Goal: Task Accomplishment & Management: Complete application form

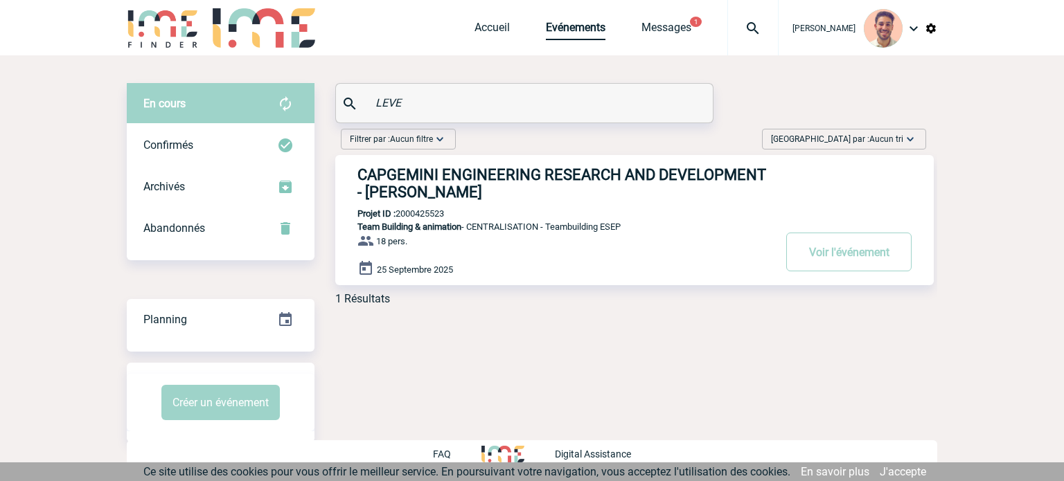
click at [556, 30] on link "Evénements" at bounding box center [576, 30] width 60 height 19
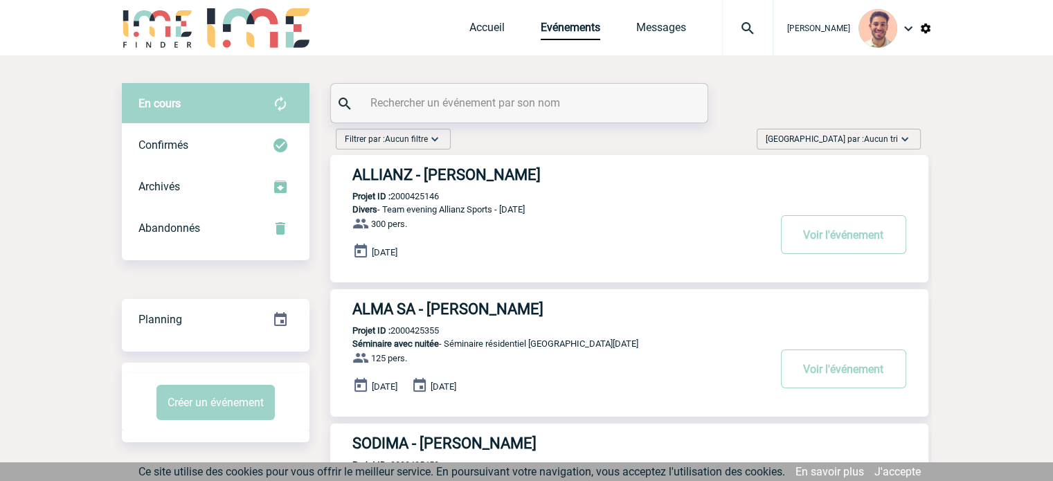
click at [490, 16] on div "Accueil Evénements Messages Projet, client Projet, client" at bounding box center [621, 27] width 304 height 55
click at [492, 24] on link "Accueil" at bounding box center [486, 30] width 35 height 19
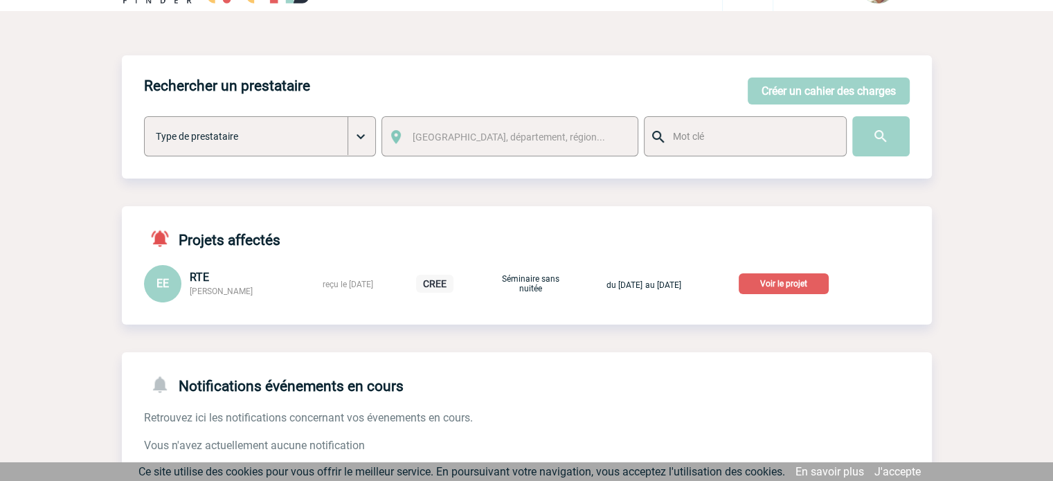
scroll to position [69, 0]
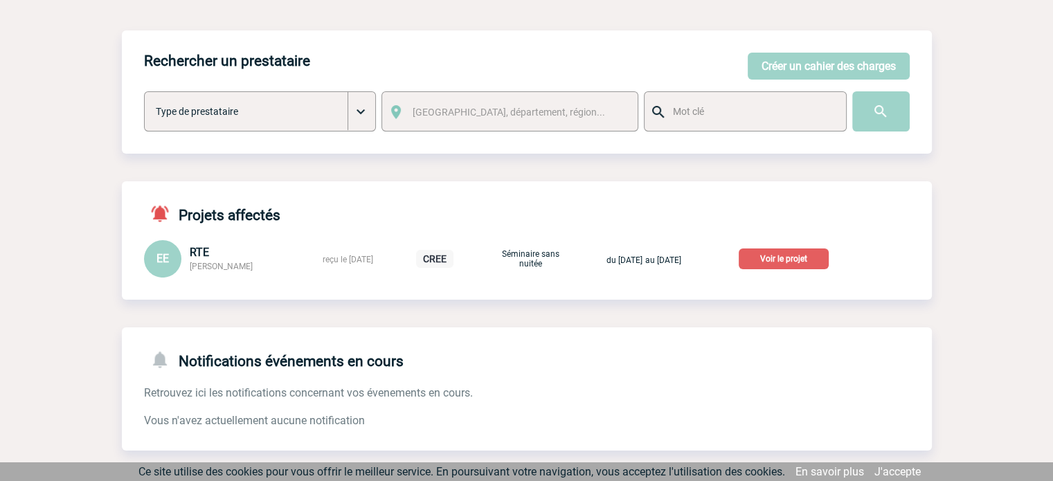
click at [821, 259] on p "Voir le projet" at bounding box center [784, 259] width 90 height 21
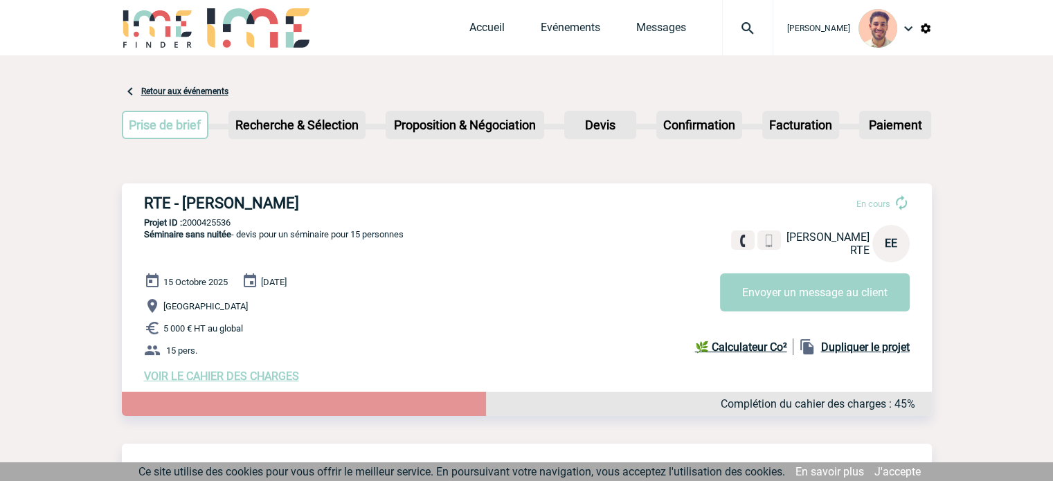
drag, startPoint x: 321, startPoint y: 197, endPoint x: 182, endPoint y: 204, distance: 139.3
click at [182, 204] on h3 "RTE - Elodie EL HADDAD" at bounding box center [351, 203] width 415 height 17
copy h3 "[PERSON_NAME]"
drag, startPoint x: 277, startPoint y: 201, endPoint x: 321, endPoint y: 190, distance: 45.5
click at [277, 201] on h3 "RTE - Elodie EL HADDAD" at bounding box center [351, 203] width 415 height 17
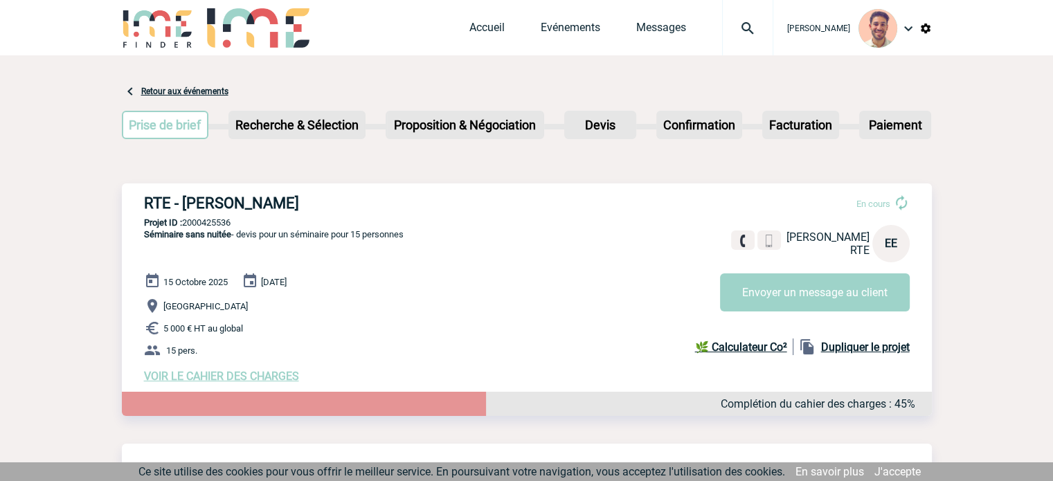
click at [308, 201] on h3 "RTE - Elodie EL HADDAD" at bounding box center [351, 203] width 415 height 17
drag, startPoint x: 312, startPoint y: 202, endPoint x: 138, endPoint y: 207, distance: 173.9
click at [138, 207] on div "RTE - Elodie EL HADDAD En cours Elodie EL HADDAD RTE EE Envoyer un message au c…" at bounding box center [527, 288] width 810 height 210
copy h3 "RTE - Elodie EL HADDAD"
click at [237, 220] on p "Projet ID : 2000425536" at bounding box center [527, 222] width 810 height 10
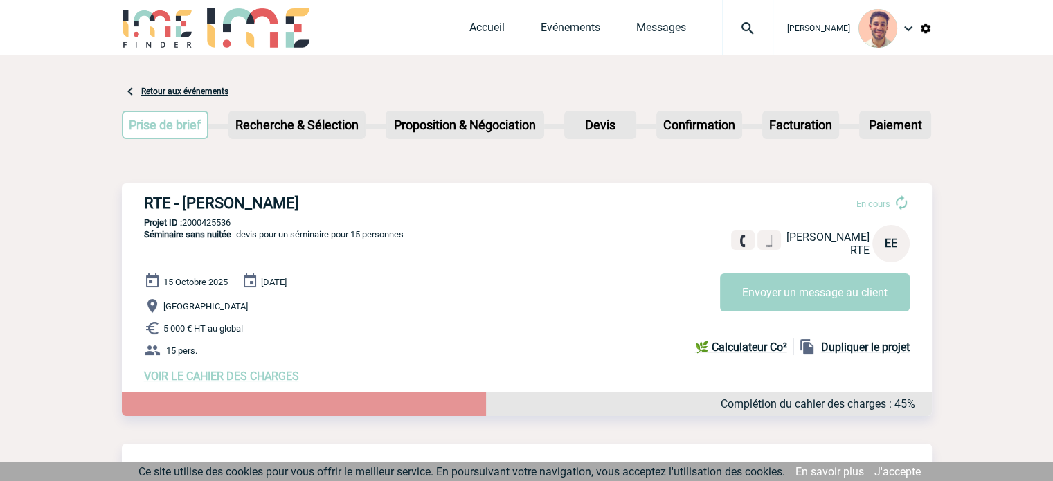
drag, startPoint x: 240, startPoint y: 221, endPoint x: 185, endPoint y: 225, distance: 55.5
click at [185, 225] on p "Projet ID : 2000425536" at bounding box center [527, 222] width 810 height 10
copy p "2000425536"
click at [469, 24] on link "Accueil" at bounding box center [486, 30] width 35 height 19
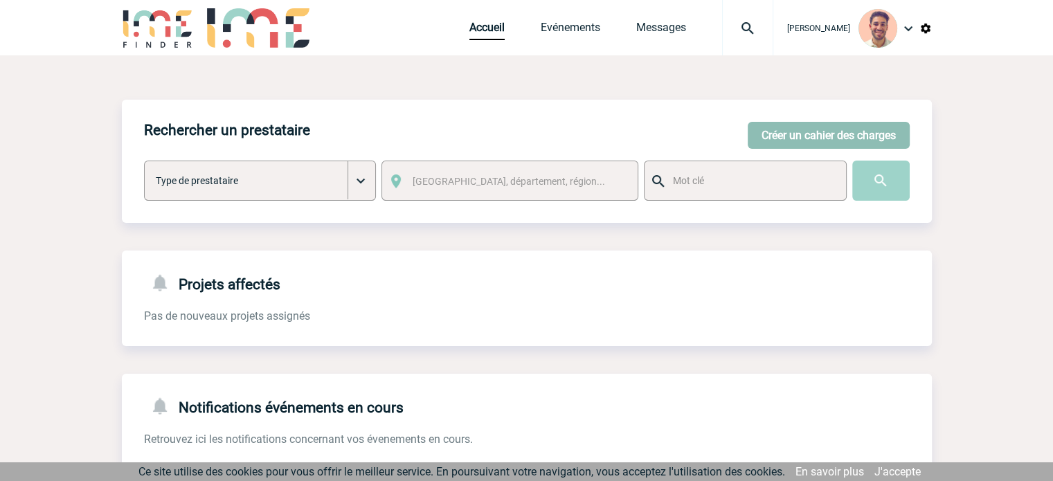
click at [872, 124] on button "Créer un cahier des charges" at bounding box center [829, 135] width 162 height 27
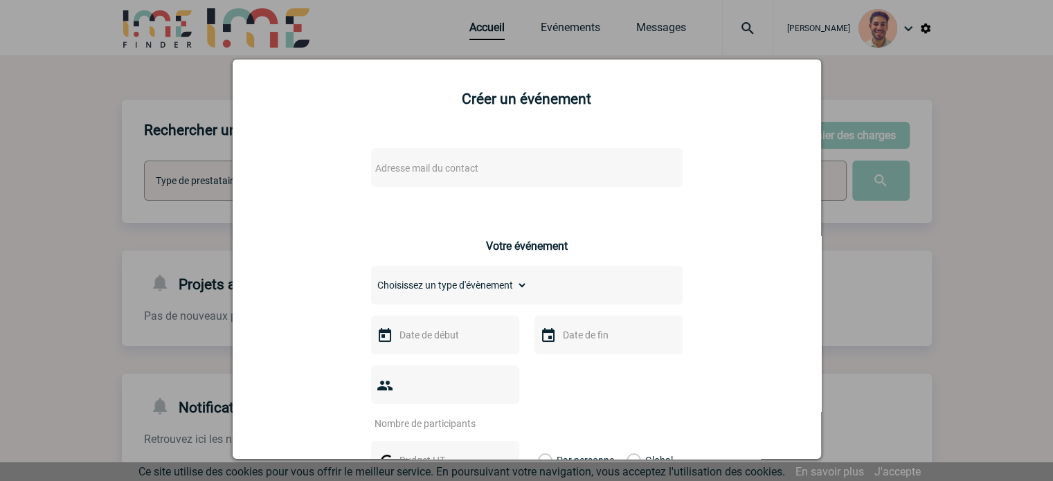
click at [521, 168] on span "Adresse mail du contact" at bounding box center [491, 168] width 242 height 19
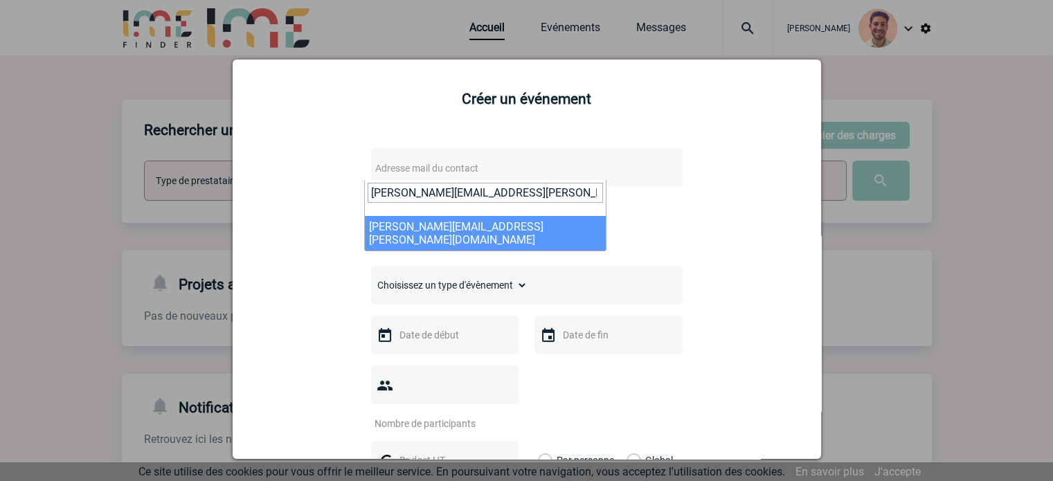
type input "Stephanie.dantas@rte-france.com"
select select "129811"
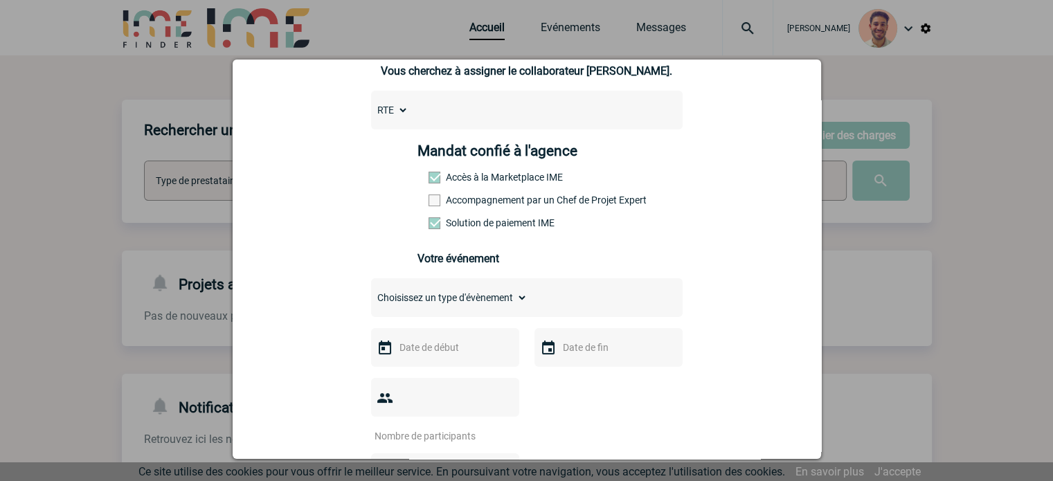
scroll to position [138, 0]
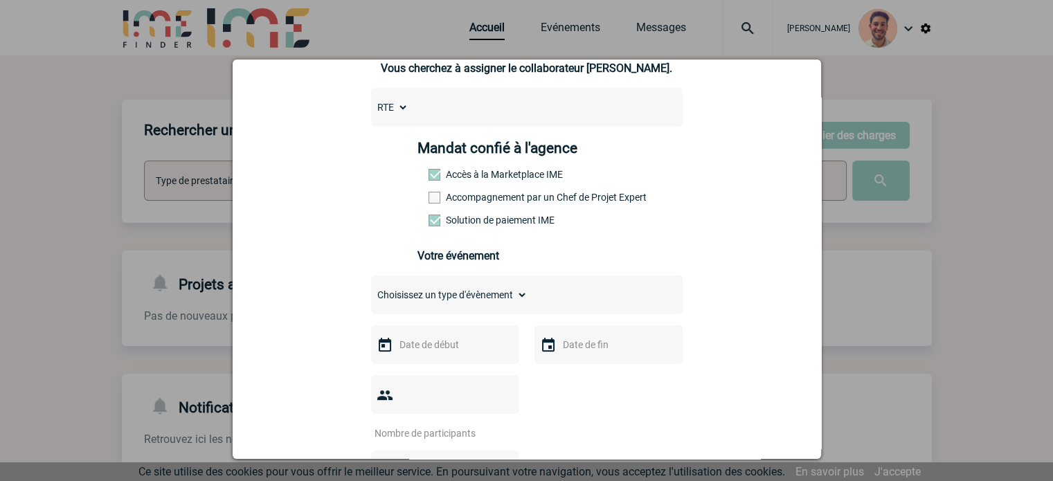
click at [393, 278] on div "Stephanie.dantas@rte-france.com Stephanie.dantas@rte-france.com Vous cherchez à…" at bounding box center [527, 428] width 554 height 863
click at [406, 298] on select "Choisissez un type d'évènement Séminaire avec nuitée Séminaire sans nuitée Repa…" at bounding box center [449, 294] width 156 height 19
select select "9"
click at [371, 289] on select "Choisissez un type d'évènement Séminaire avec nuitée Séminaire sans nuitée Repa…" at bounding box center [449, 294] width 156 height 19
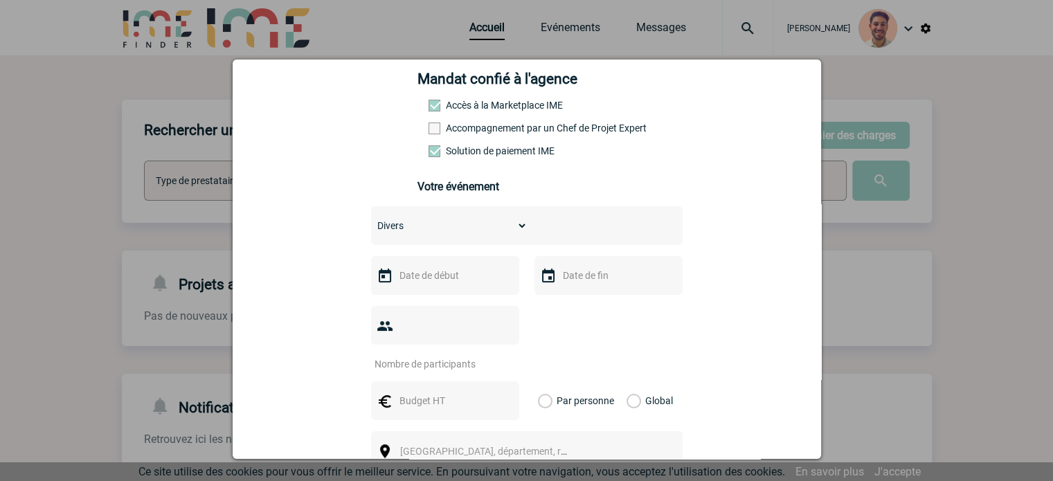
drag, startPoint x: 402, startPoint y: 285, endPoint x: 411, endPoint y: 283, distance: 8.4
click at [402, 283] on input "text" at bounding box center [444, 276] width 96 height 18
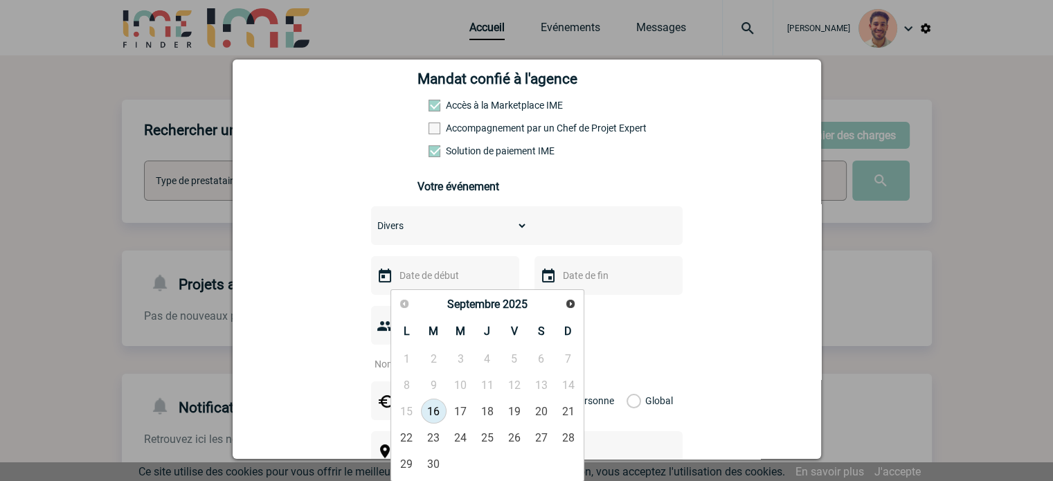
click at [557, 296] on div "Précédent Suivant Septembre 2025" at bounding box center [487, 305] width 188 height 24
click at [573, 302] on span "Suivant" at bounding box center [570, 303] width 11 height 11
click at [572, 302] on span "Suivant" at bounding box center [570, 303] width 11 height 11
click at [487, 441] on link "20" at bounding box center [487, 437] width 26 height 25
type input "20-11-2025"
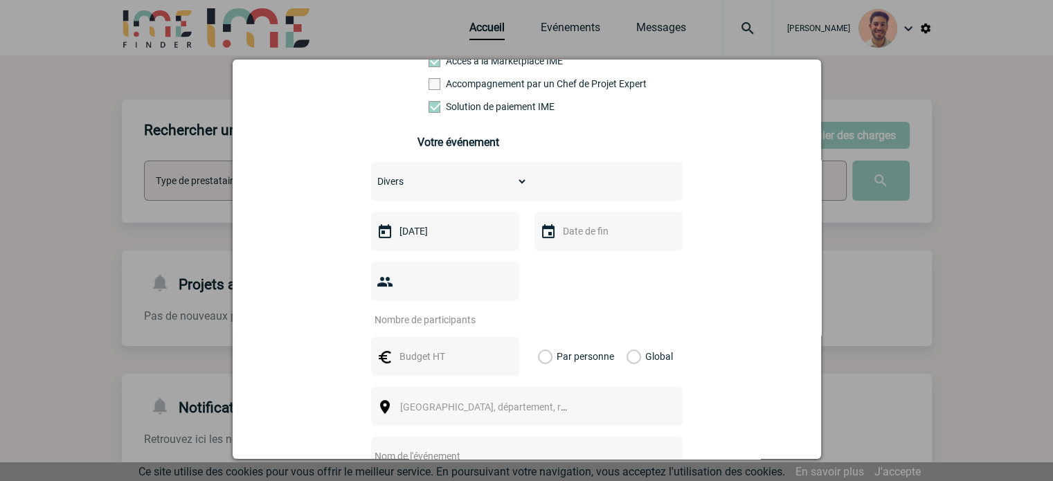
scroll to position [277, 0]
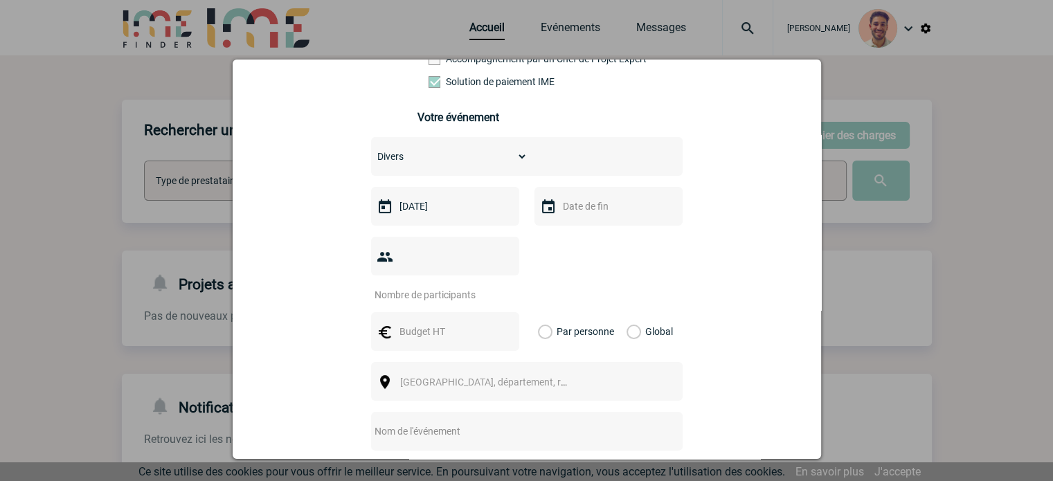
click at [465, 323] on input "text" at bounding box center [444, 332] width 96 height 18
type input "20"
click at [629, 312] on label "Global" at bounding box center [631, 331] width 9 height 39
click at [0, 0] on input "Global" at bounding box center [0, 0] width 0 height 0
drag, startPoint x: 410, startPoint y: 310, endPoint x: 361, endPoint y: 312, distance: 49.2
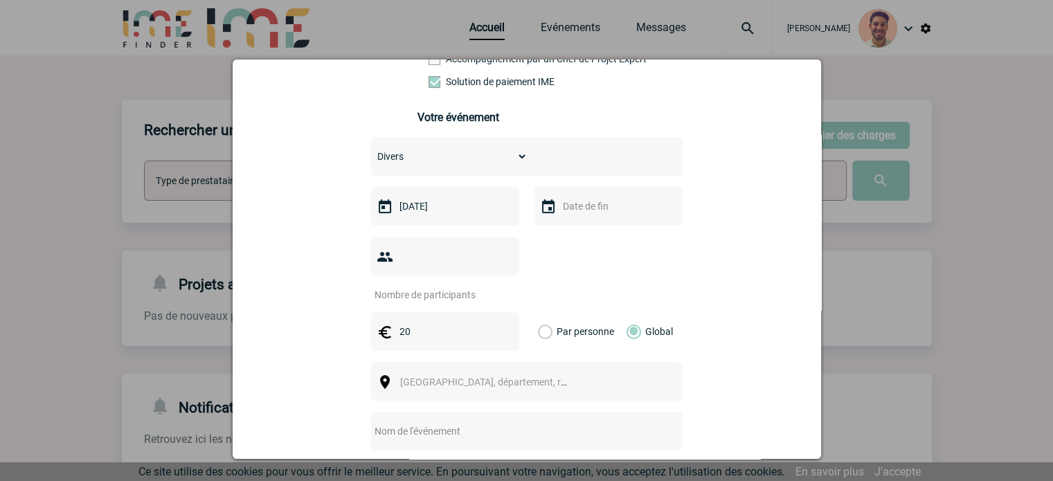
click at [361, 312] on div "Stephanie.dantas@rte-france.com Stephanie.dantas@rte-france.com Vous cherchez à…" at bounding box center [527, 289] width 554 height 863
click at [407, 286] on input "number" at bounding box center [436, 295] width 130 height 18
paste input "20"
type input "20"
click at [450, 323] on input "text" at bounding box center [444, 332] width 96 height 18
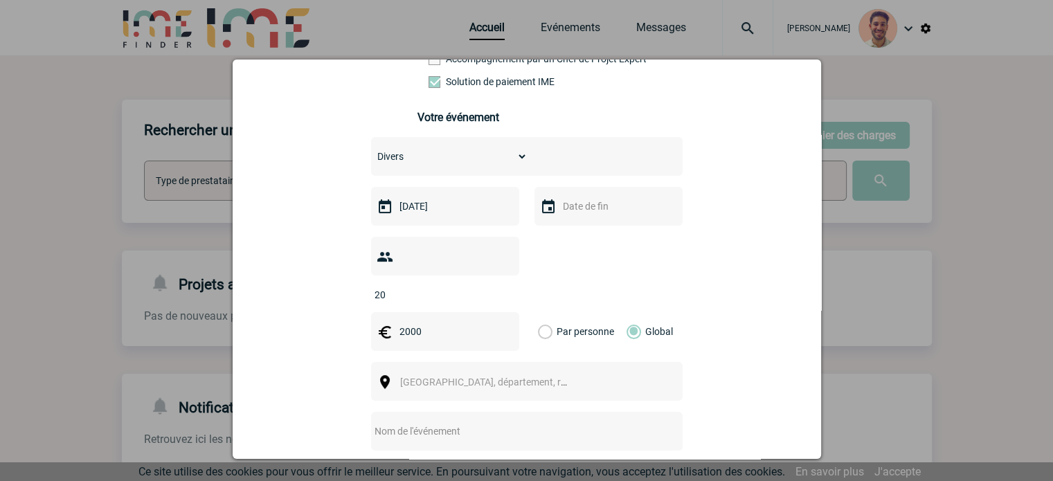
click at [404, 323] on input "2000" at bounding box center [444, 332] width 96 height 18
click at [408, 323] on input "2000" at bounding box center [444, 332] width 96 height 18
drag, startPoint x: 428, startPoint y: 314, endPoint x: 437, endPoint y: 327, distance: 15.4
click at [427, 323] on input "2000" at bounding box center [444, 332] width 96 height 18
type input "2000"
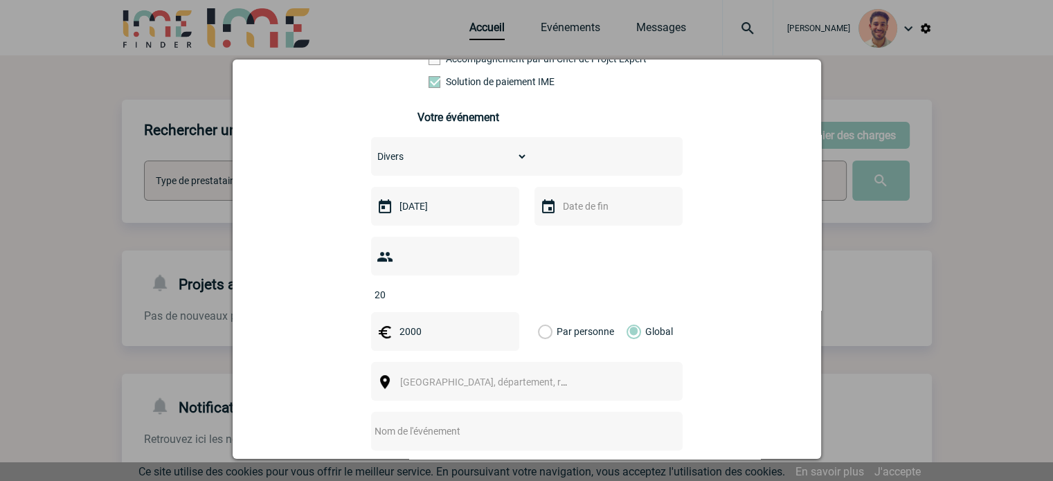
click at [463, 374] on div "Ville, département, région..." at bounding box center [527, 381] width 312 height 39
click at [468, 377] on span "Ville, département, région..." at bounding box center [496, 382] width 192 height 11
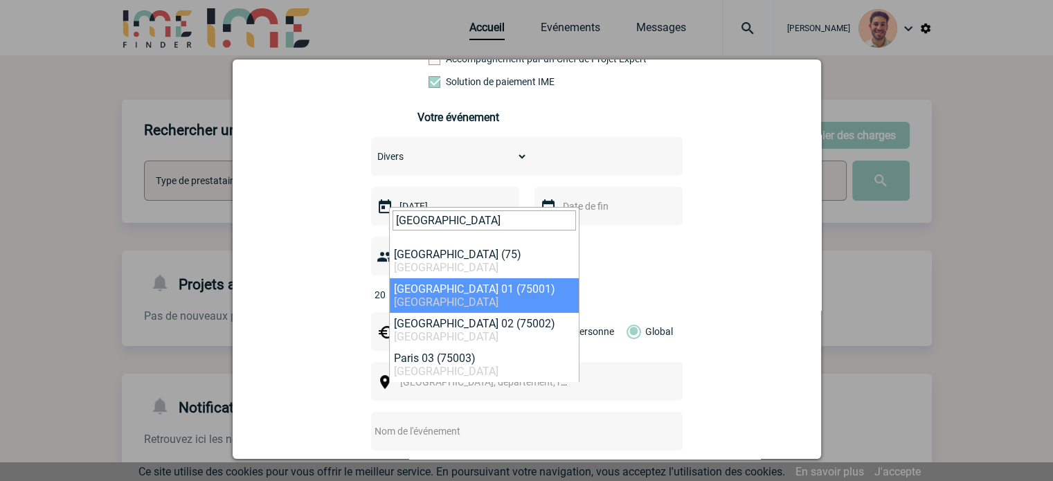
type input "PARIS"
select select "4"
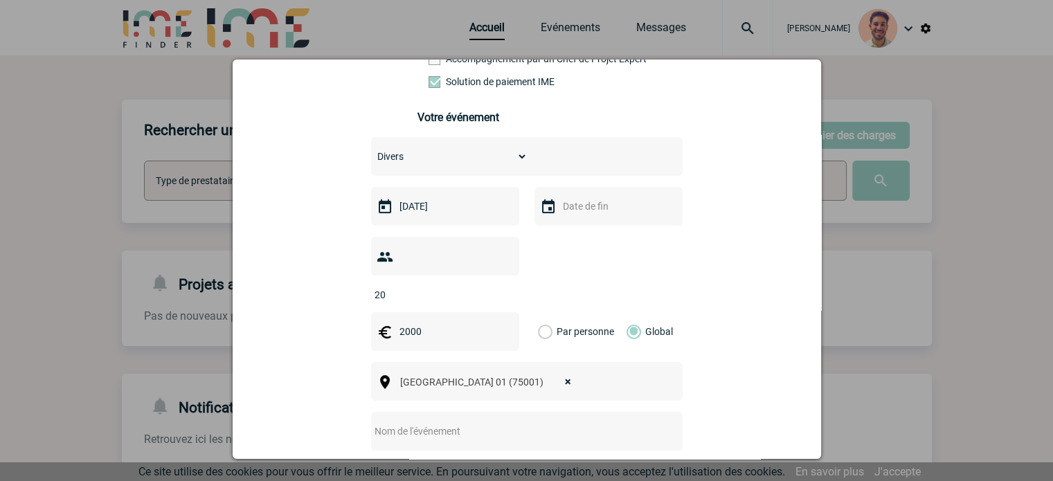
click at [498, 422] on input "text" at bounding box center [508, 431] width 275 height 18
type input "t"
click at [498, 422] on input "Team building & Restaurant le 20 novembre" at bounding box center [508, 431] width 275 height 18
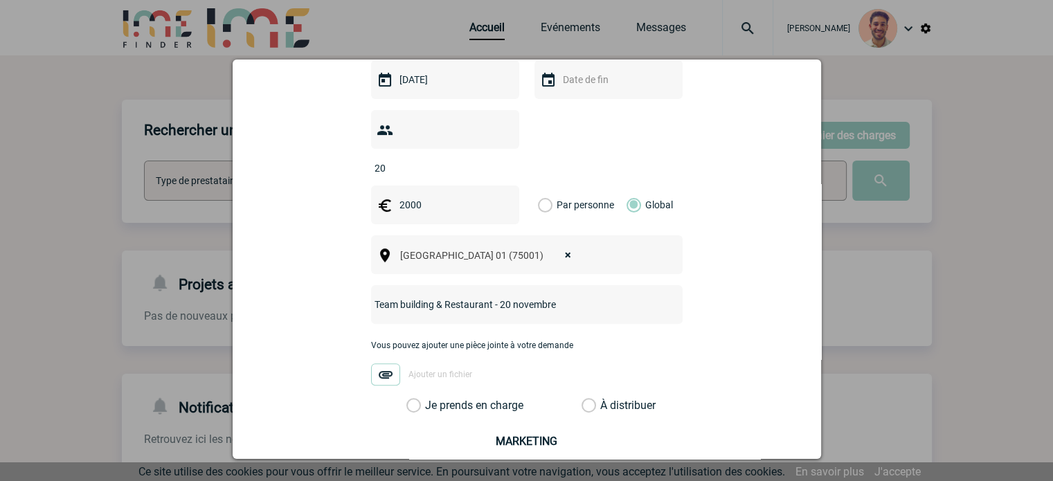
scroll to position [415, 0]
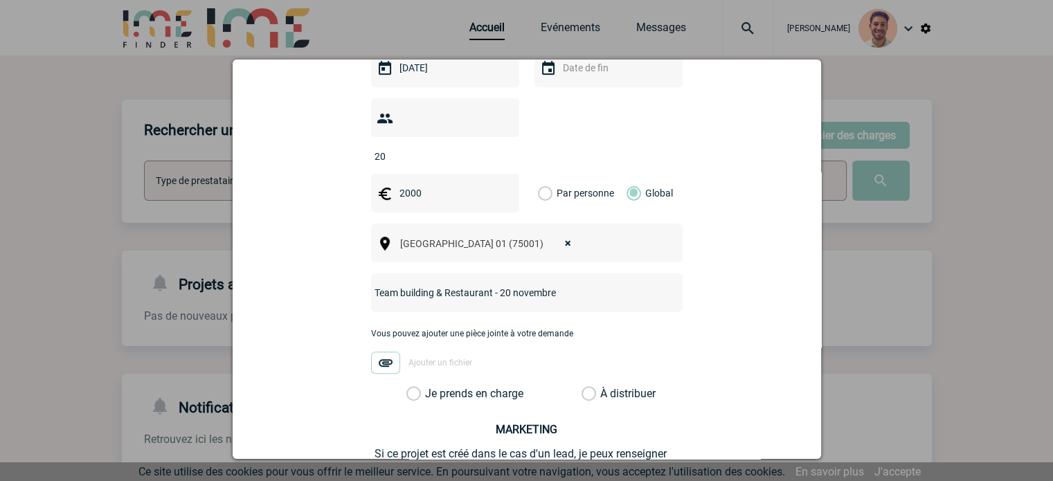
type input "Team building & Restaurant - 20 novembre"
click at [406, 387] on label "Je prends en charge" at bounding box center [418, 394] width 24 height 14
click at [0, 0] on input "Je prends en charge" at bounding box center [0, 0] width 0 height 0
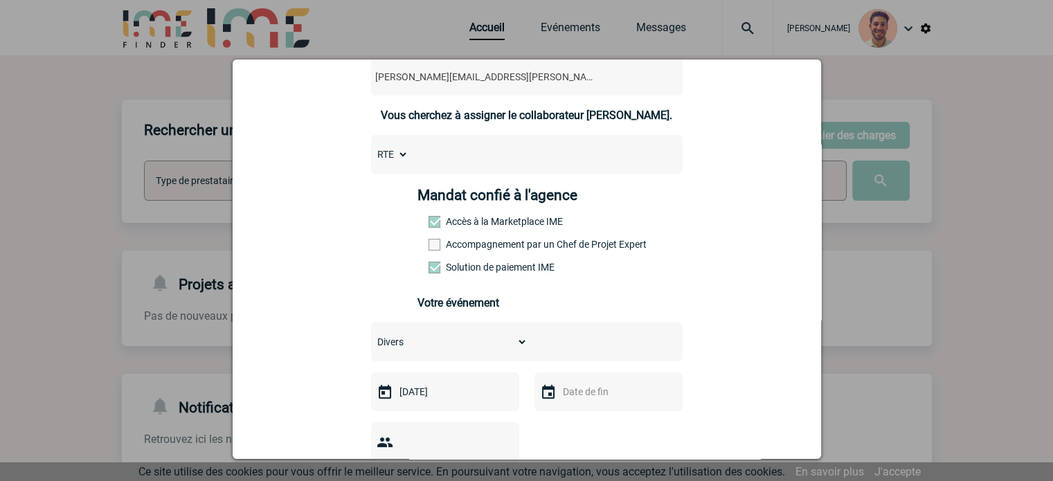
scroll to position [208, 0]
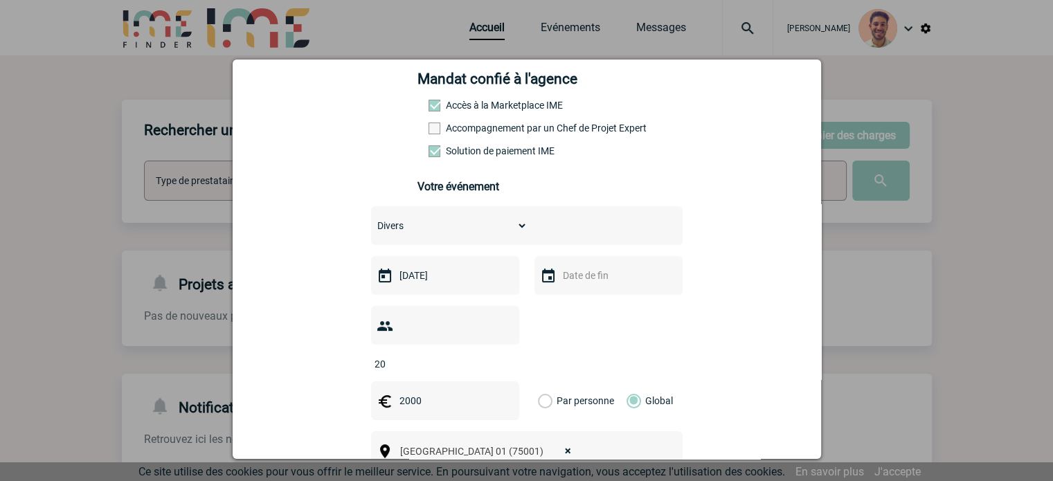
click at [499, 231] on select "Choisissez un type d'évènement Séminaire avec nuitée Séminaire sans nuitée Repa…" at bounding box center [449, 225] width 156 height 19
click at [726, 227] on div "Stephanie.dantas@rte-france.com Stephanie.dantas@rte-france.com Vous cherchez à…" at bounding box center [527, 358] width 554 height 863
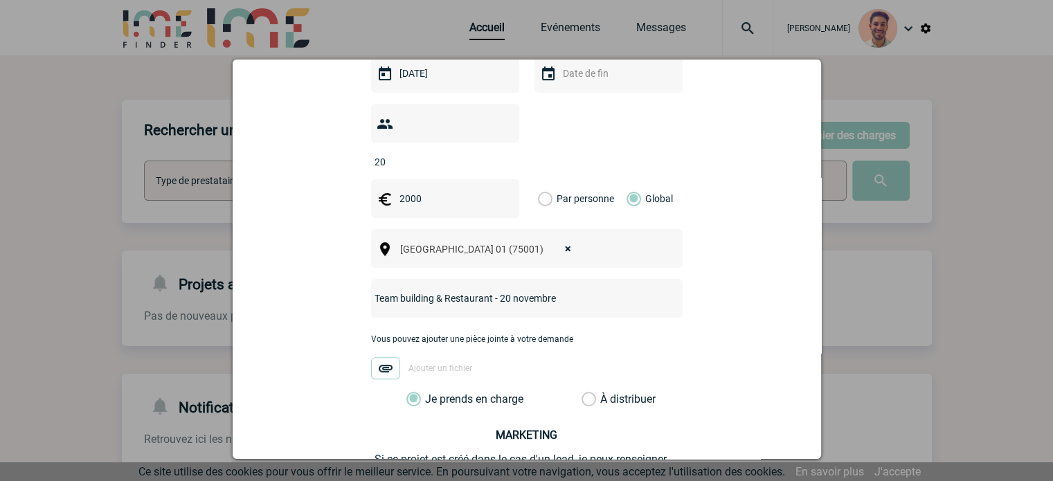
scroll to position [539, 0]
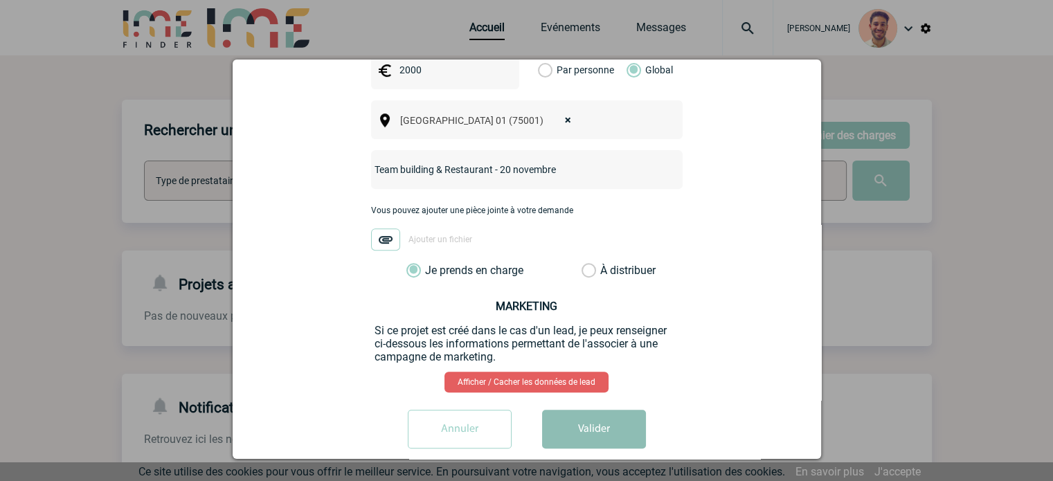
click at [601, 413] on button "Valider" at bounding box center [594, 429] width 104 height 39
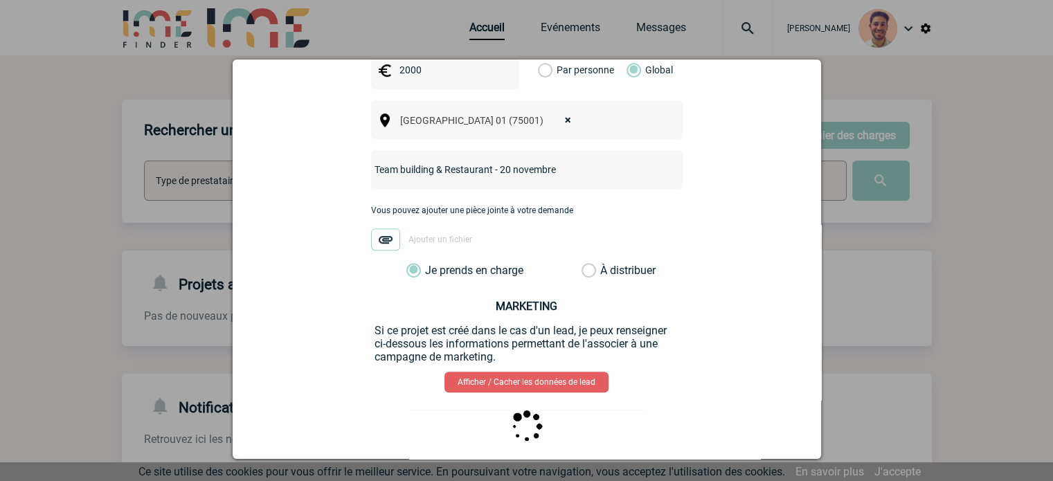
scroll to position [0, 0]
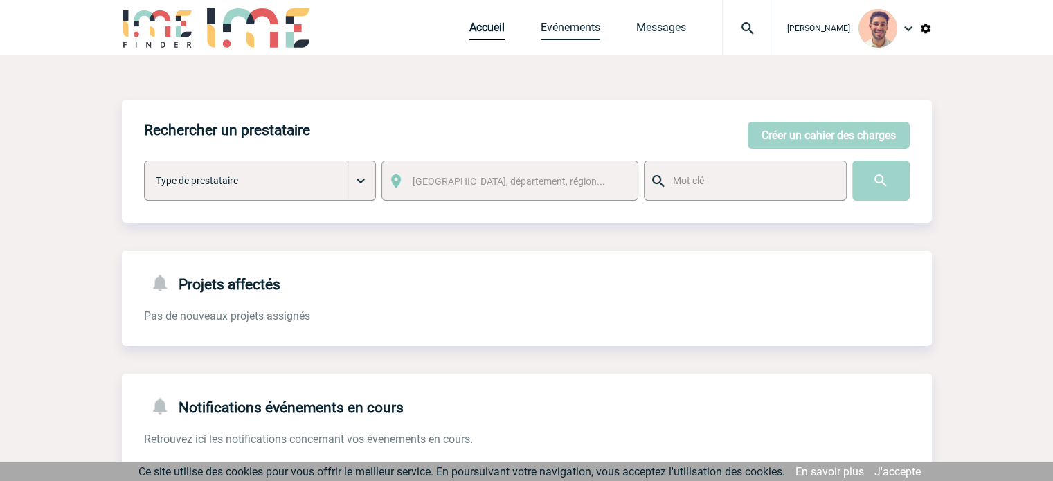
click at [595, 28] on link "Evénements" at bounding box center [571, 30] width 60 height 19
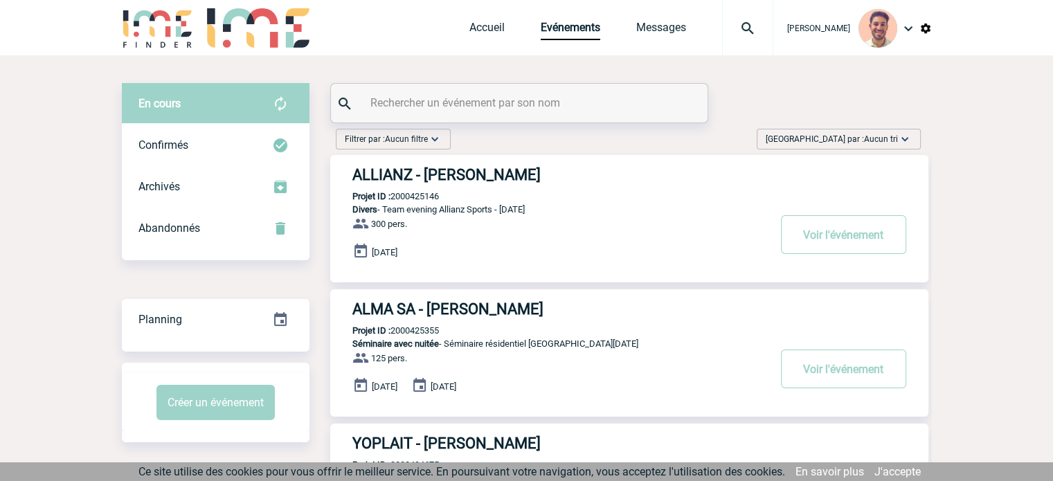
click at [509, 94] on div at bounding box center [519, 103] width 377 height 39
click at [508, 96] on input "text" at bounding box center [521, 103] width 308 height 20
paste input "2000425551"
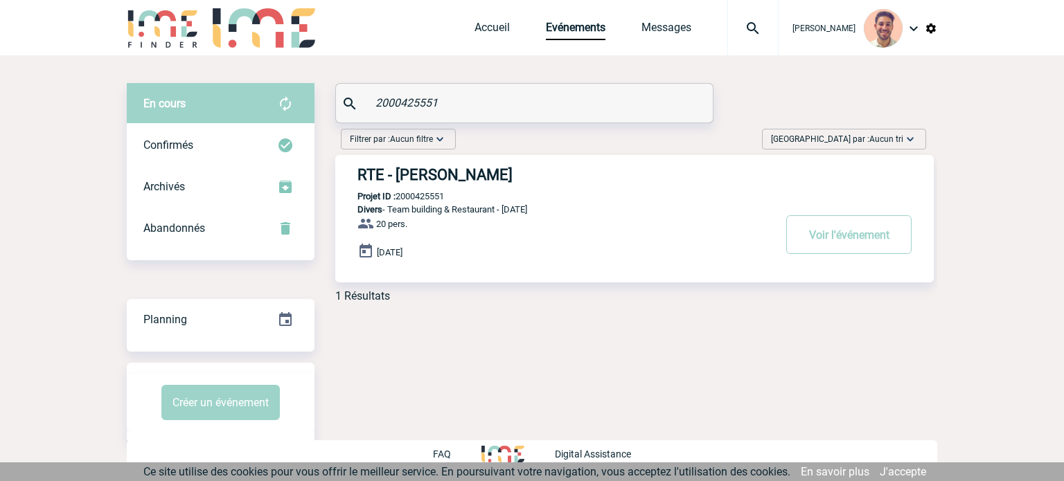
type input "2000425551"
click at [520, 174] on h3 "RTE - [PERSON_NAME]" at bounding box center [564, 174] width 415 height 17
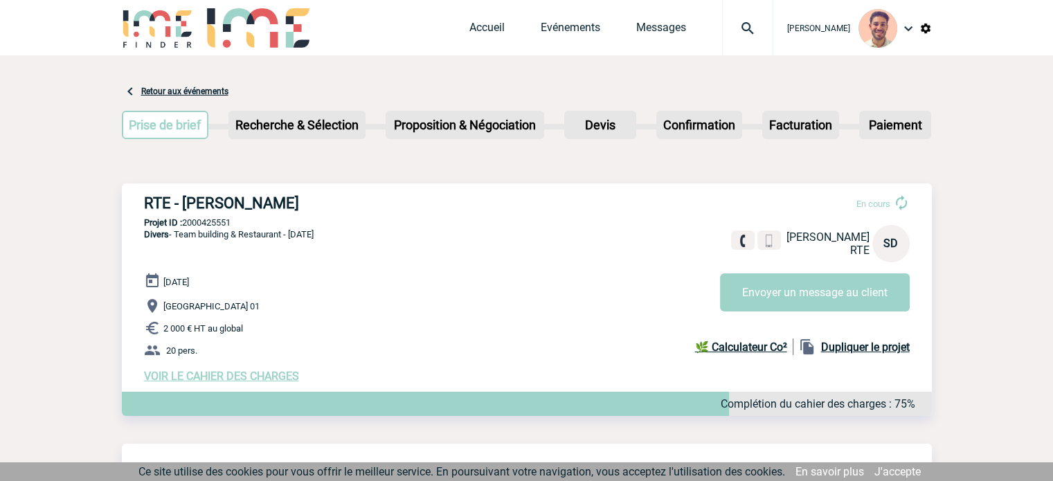
drag, startPoint x: 283, startPoint y: 199, endPoint x: 138, endPoint y: 192, distance: 144.9
click at [138, 192] on div "RTE - [PERSON_NAME] En cours [PERSON_NAME] RTE SD Envoyer un message au client …" at bounding box center [527, 288] width 810 height 210
copy h3 "RTE - [PERSON_NAME]"
drag, startPoint x: 433, startPoint y: 84, endPoint x: 507, endPoint y: 69, distance: 75.0
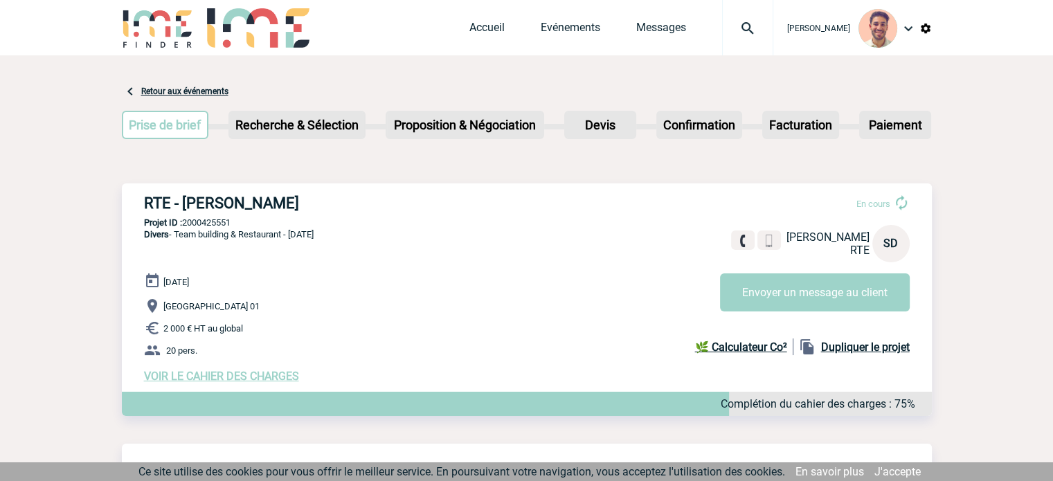
click at [464, 395] on div at bounding box center [426, 404] width 608 height 24
drag, startPoint x: 241, startPoint y: 224, endPoint x: 188, endPoint y: 224, distance: 52.6
click at [183, 221] on p "Projet ID : 2000425551" at bounding box center [527, 222] width 810 height 10
copy p "2000425551"
click at [263, 226] on p "Projet ID : 2000425551" at bounding box center [527, 222] width 810 height 10
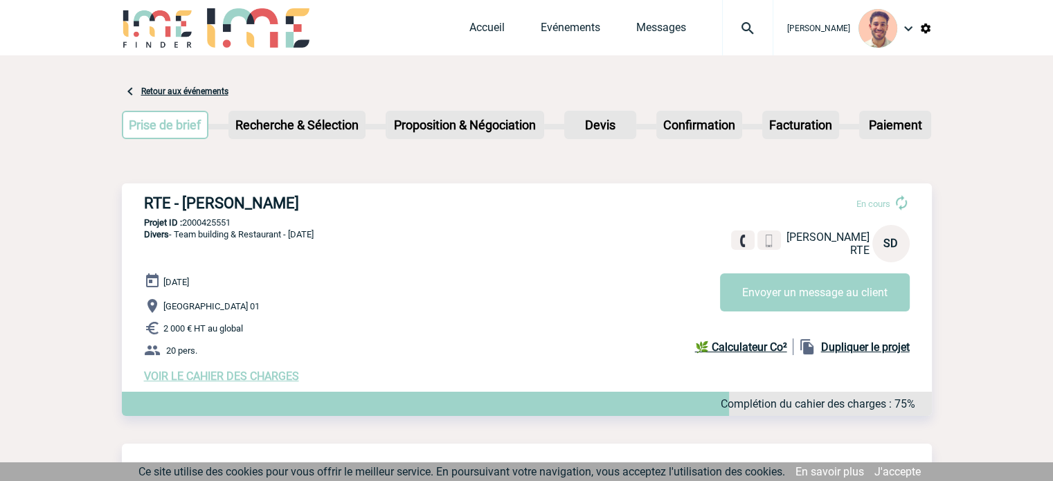
drag, startPoint x: 249, startPoint y: 224, endPoint x: 186, endPoint y: 222, distance: 63.7
click at [186, 222] on p "Projet ID : 2000425551" at bounding box center [527, 222] width 810 height 10
copy p "2000425551"
